Goal: Task Accomplishment & Management: Manage account settings

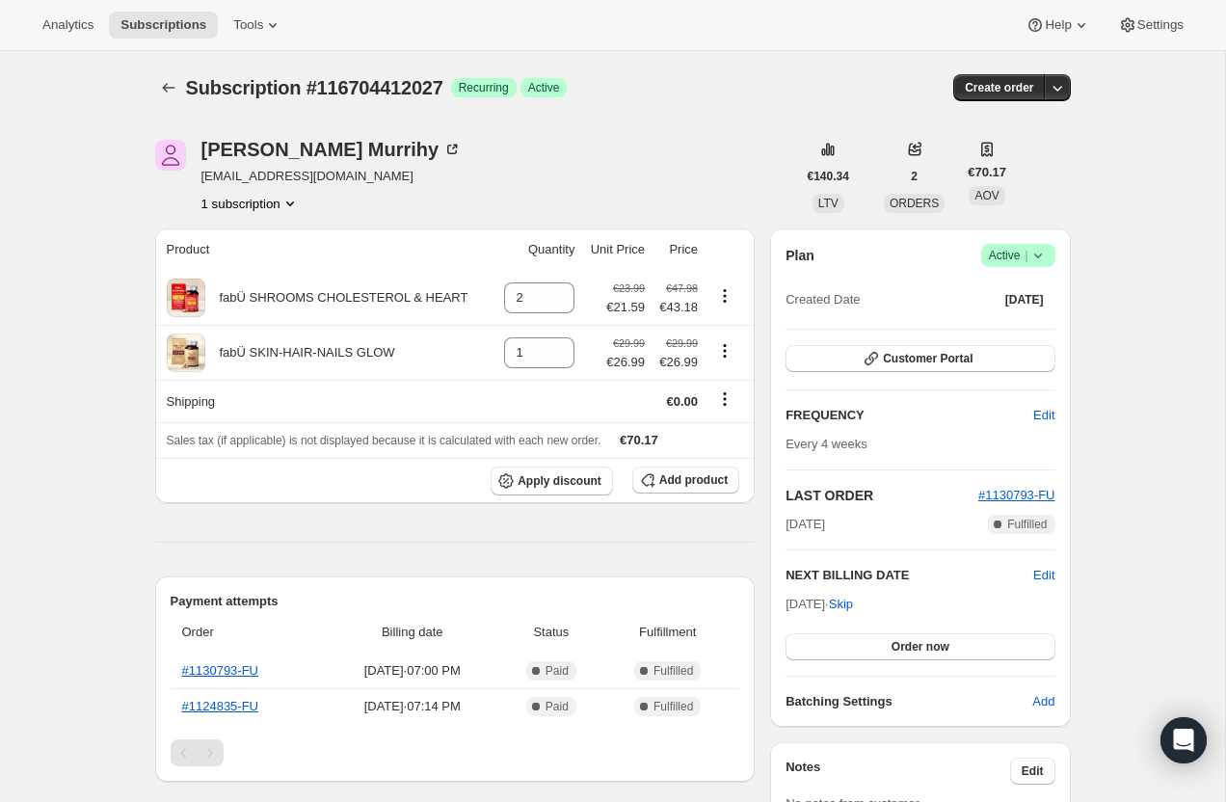
click at [1037, 257] on icon at bounding box center [1038, 256] width 8 height 5
click at [1034, 324] on span "Cancel subscription" at bounding box center [1012, 326] width 109 height 14
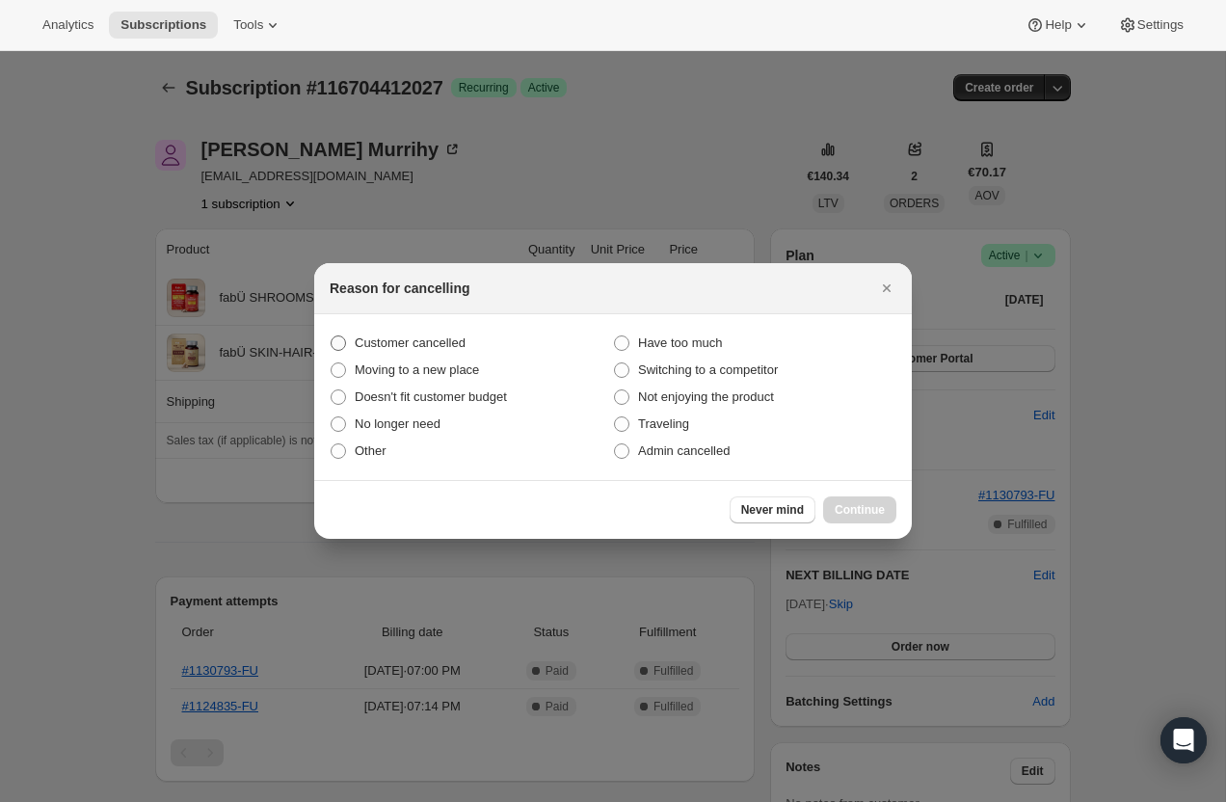
click at [440, 337] on span "Customer cancelled" at bounding box center [410, 343] width 111 height 14
click at [332, 337] on input "Customer cancelled" at bounding box center [331, 336] width 1 height 1
radio input "true"
click at [848, 505] on span "Continue" at bounding box center [860, 509] width 50 height 15
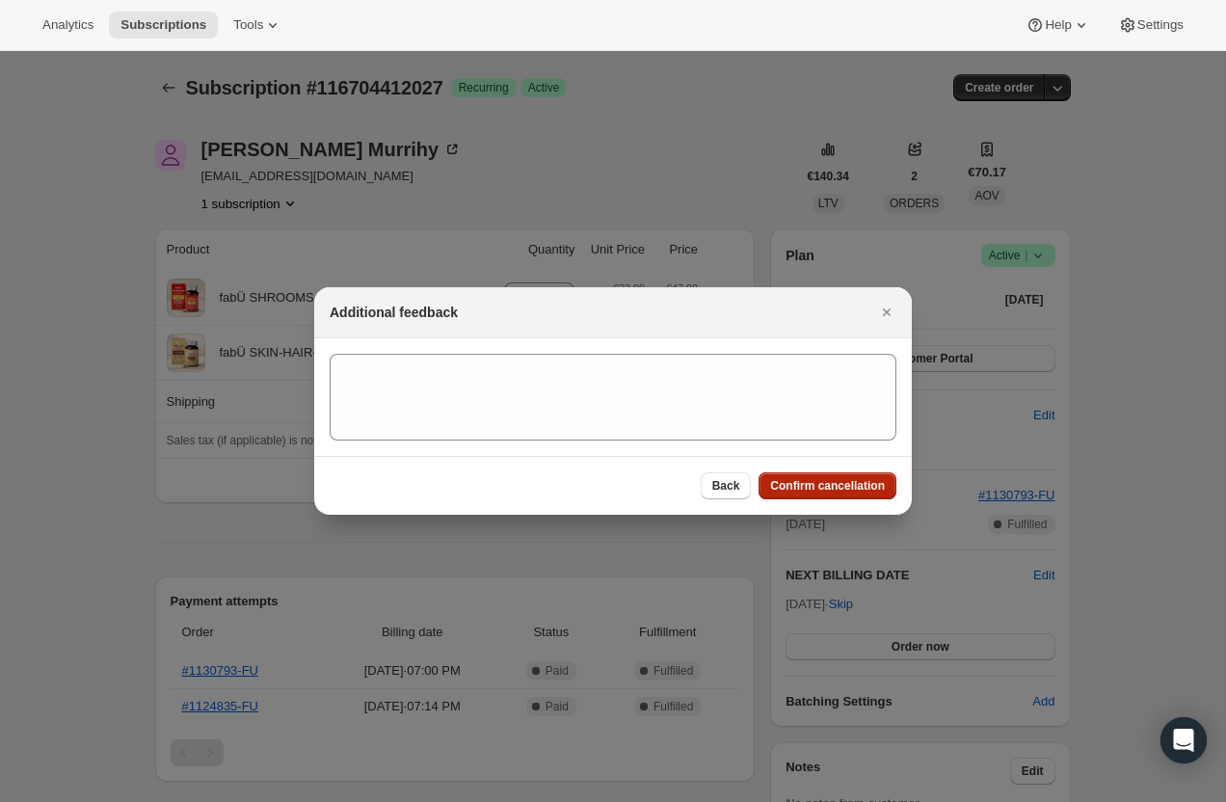
click at [841, 483] on span "Confirm cancellation" at bounding box center [827, 485] width 115 height 15
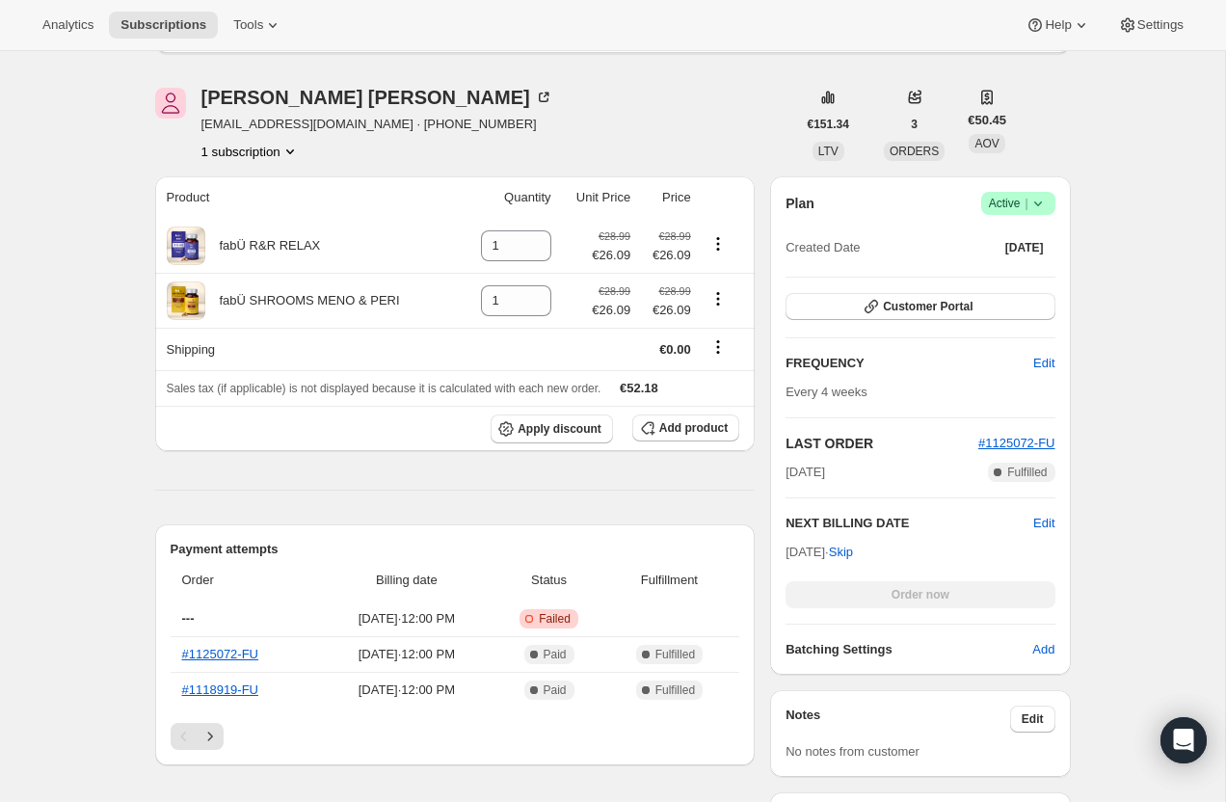
scroll to position [229, 0]
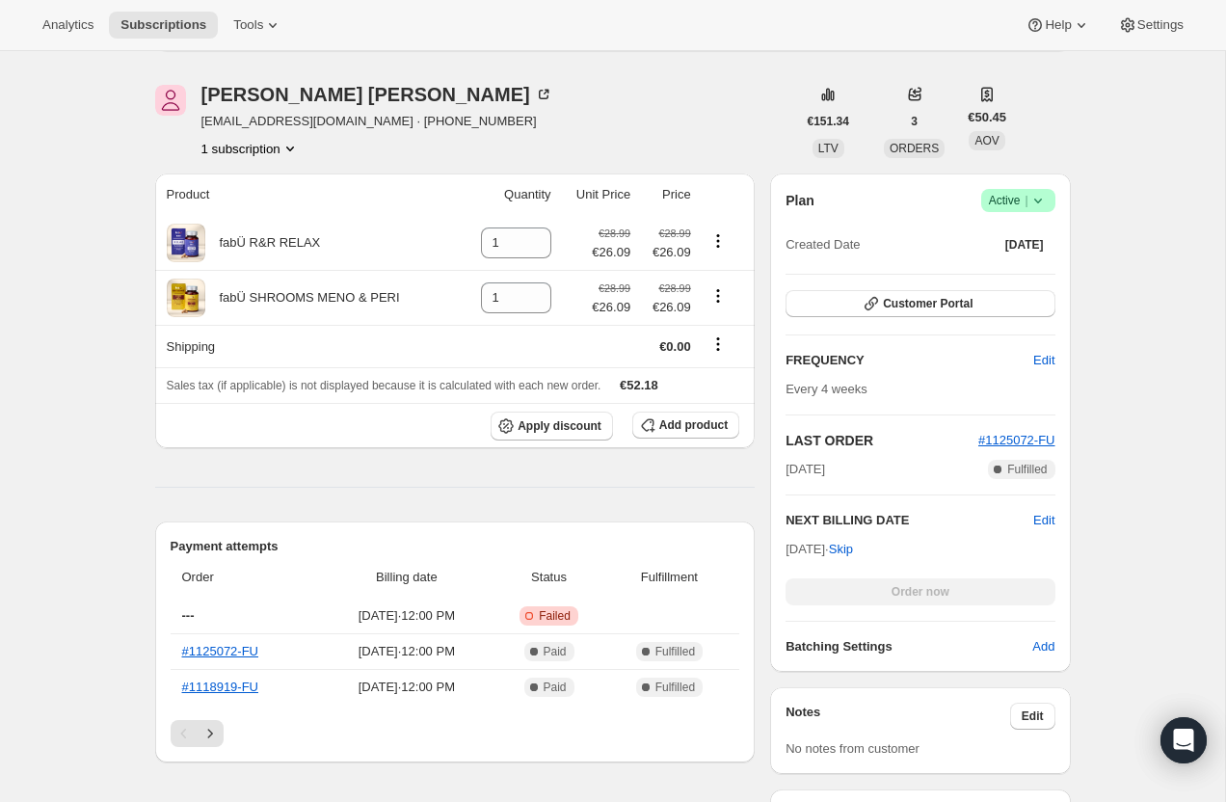
click at [1041, 201] on icon at bounding box center [1038, 200] width 19 height 19
click at [1042, 263] on span "Cancel subscription" at bounding box center [1012, 271] width 109 height 19
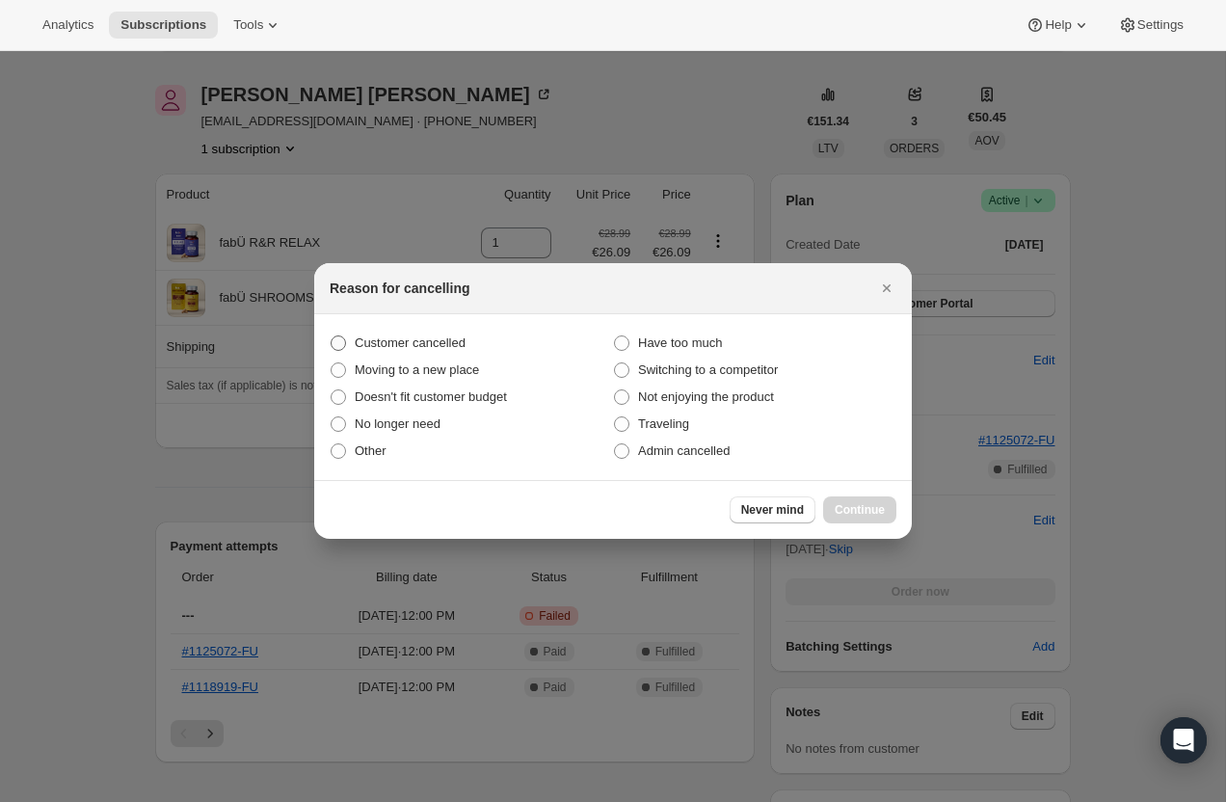
click at [452, 340] on span "Customer cancelled" at bounding box center [410, 343] width 111 height 14
click at [332, 337] on input "Customer cancelled" at bounding box center [331, 336] width 1 height 1
radio input "true"
click at [868, 518] on button "Continue" at bounding box center [859, 510] width 73 height 27
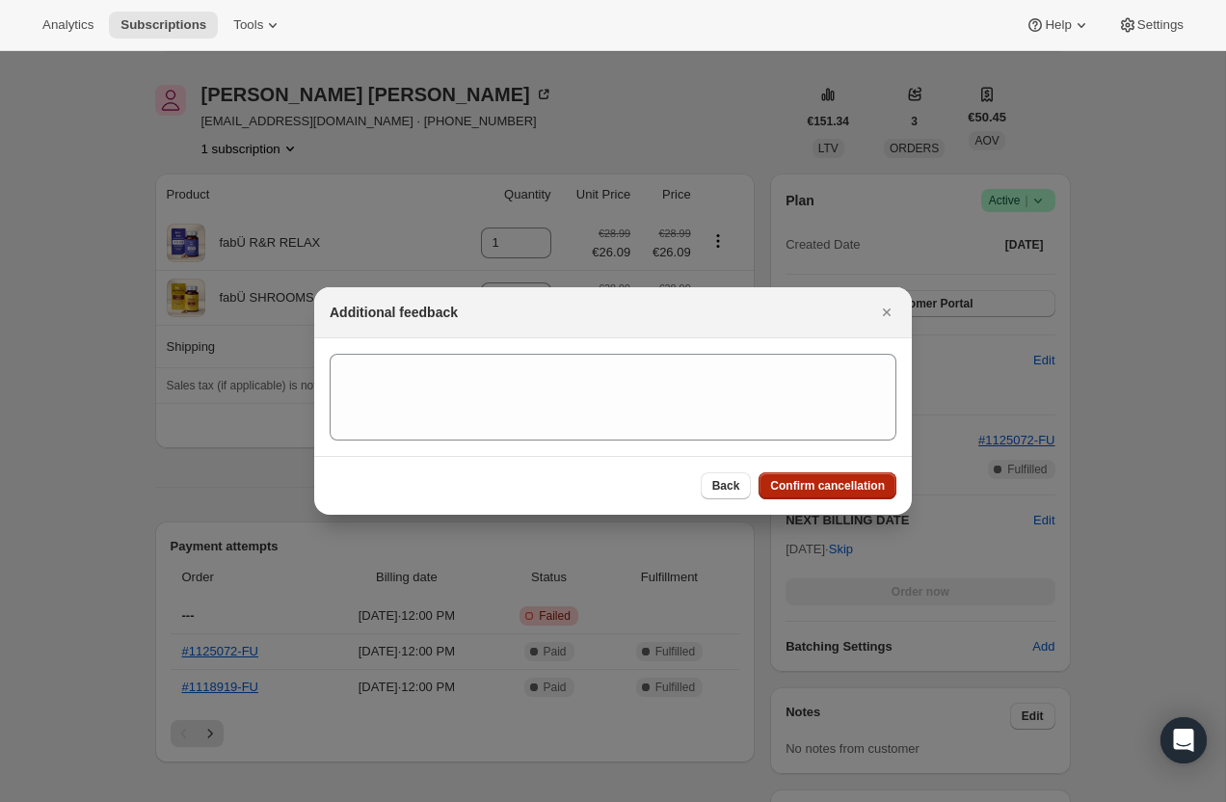
click at [779, 494] on button "Confirm cancellation" at bounding box center [828, 485] width 138 height 27
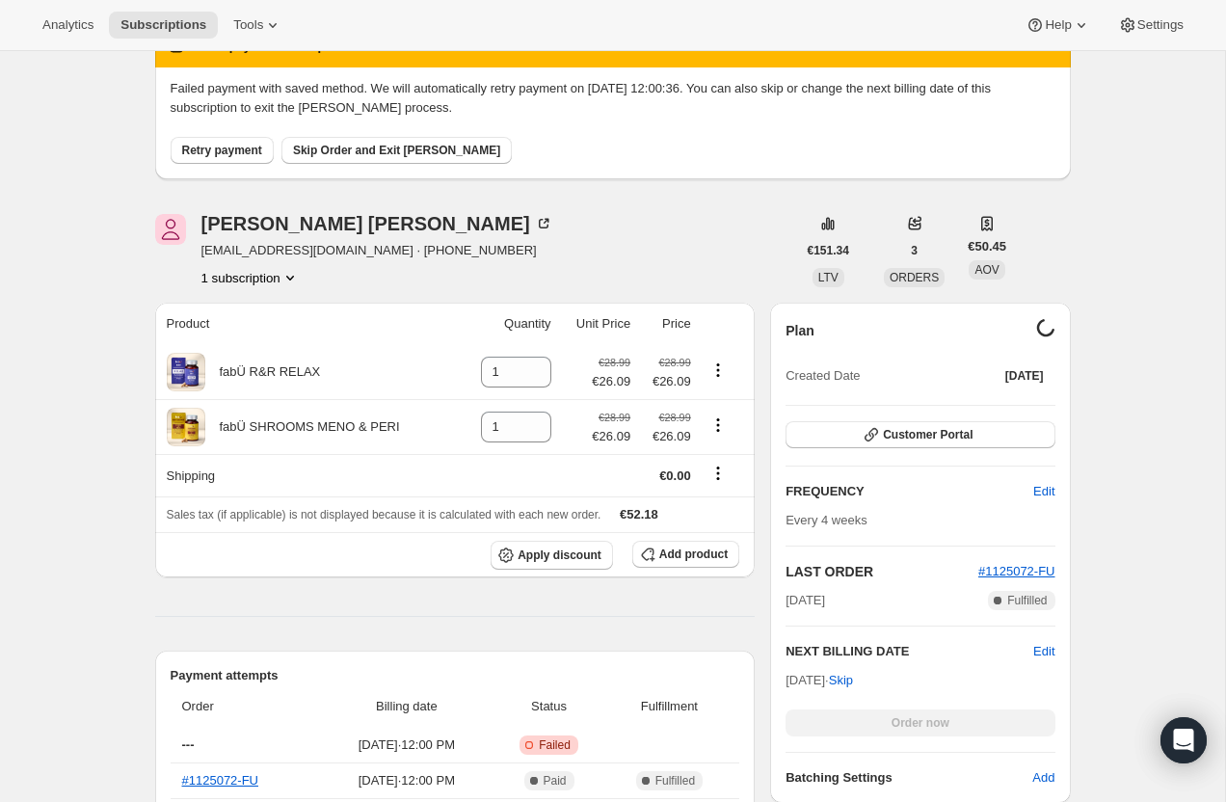
scroll to position [0, 0]
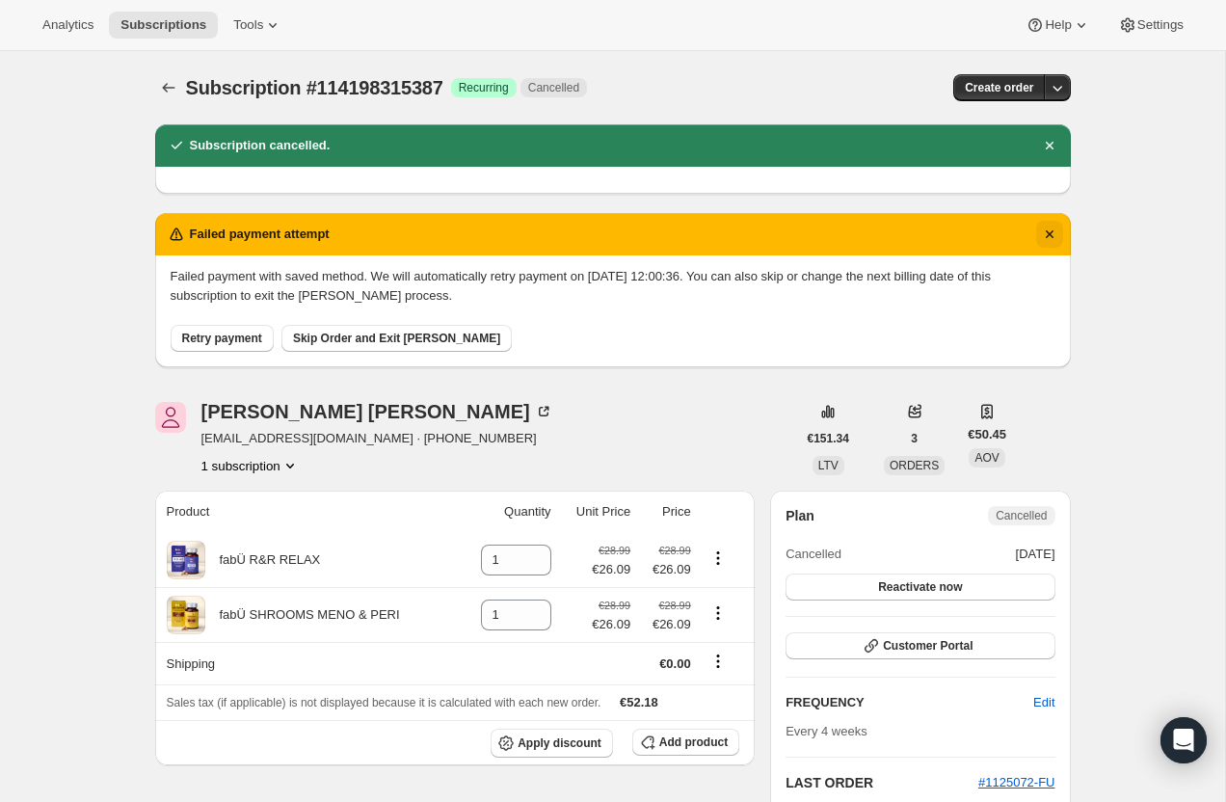
click at [1054, 237] on icon "Dismiss notification" at bounding box center [1049, 234] width 19 height 19
